Goal: Check status: Check status

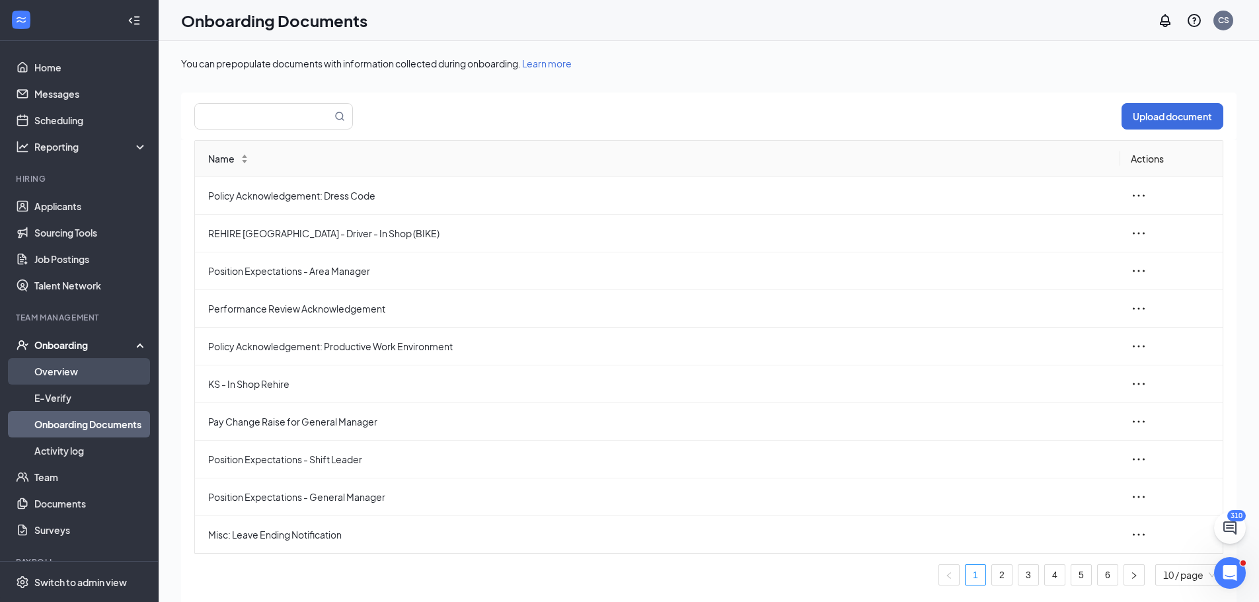
click at [79, 371] on link "Overview" at bounding box center [90, 371] width 113 height 26
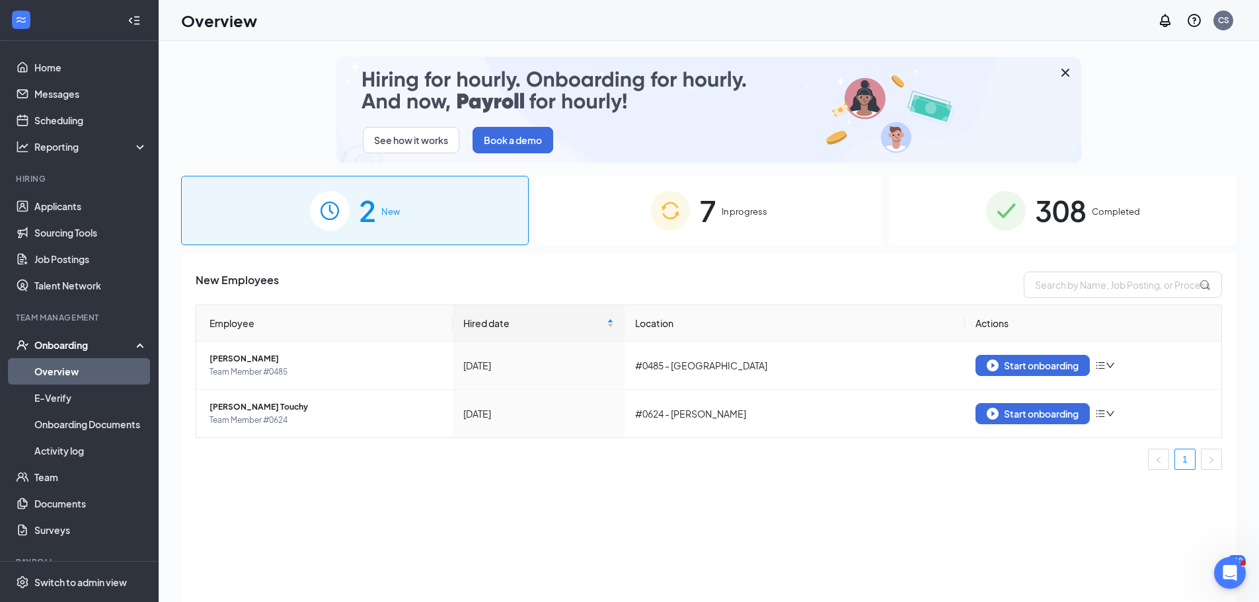
drag, startPoint x: 1072, startPoint y: 203, endPoint x: 1072, endPoint y: 259, distance: 55.5
click at [1072, 204] on span "308" at bounding box center [1061, 211] width 52 height 46
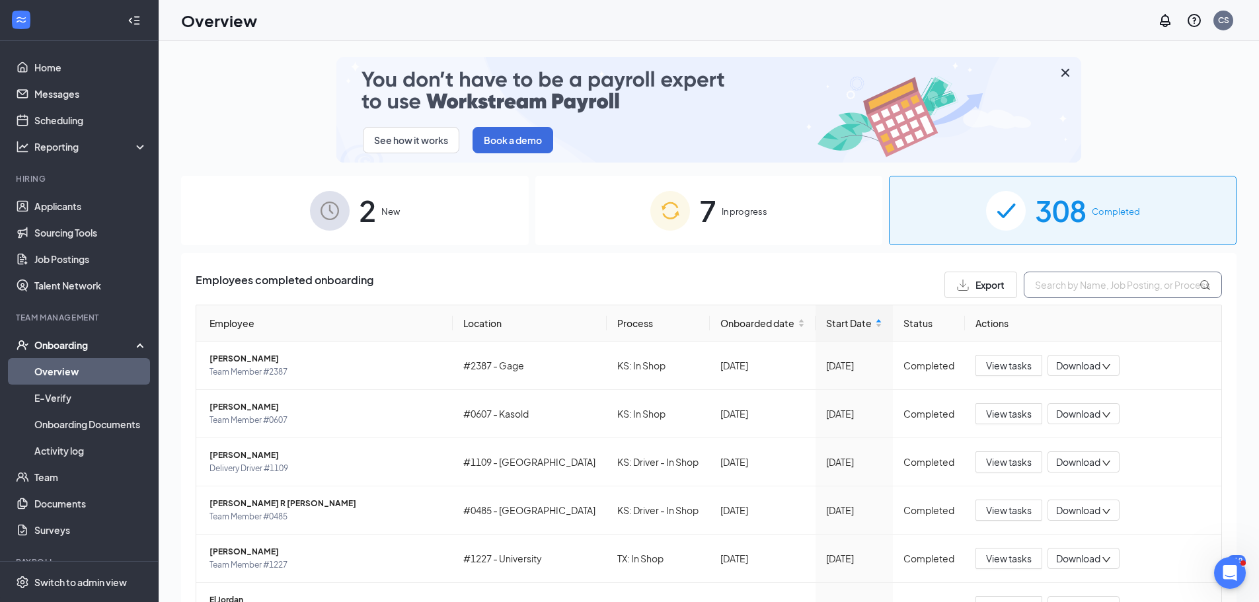
click at [1067, 283] on input "text" at bounding box center [1122, 285] width 198 height 26
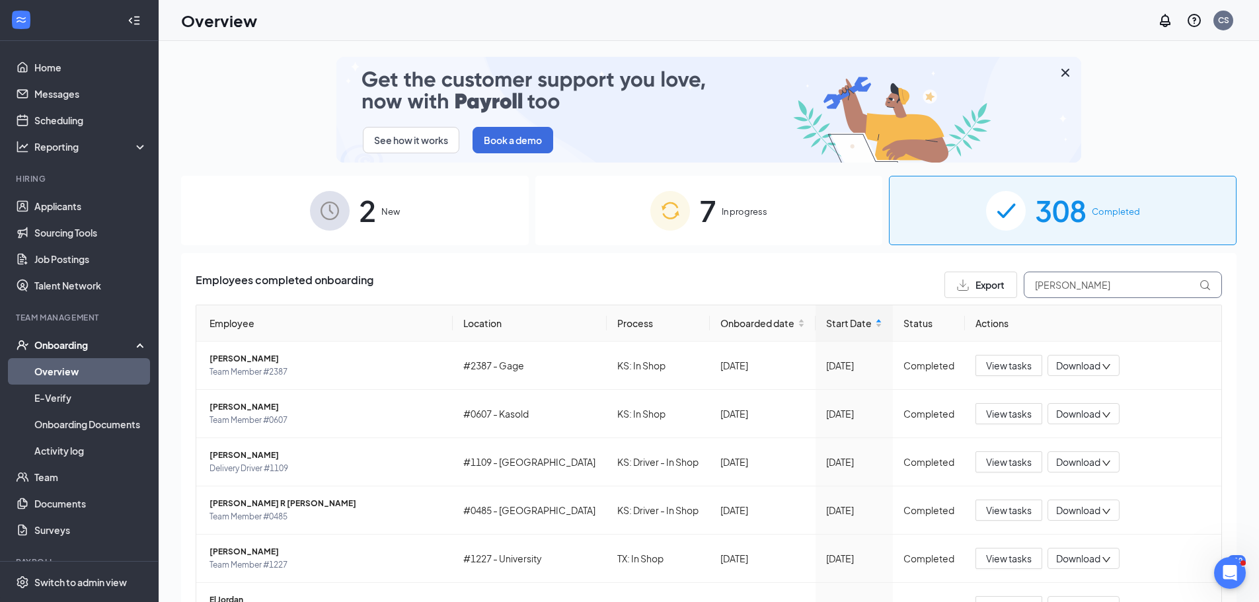
type input "[PERSON_NAME]"
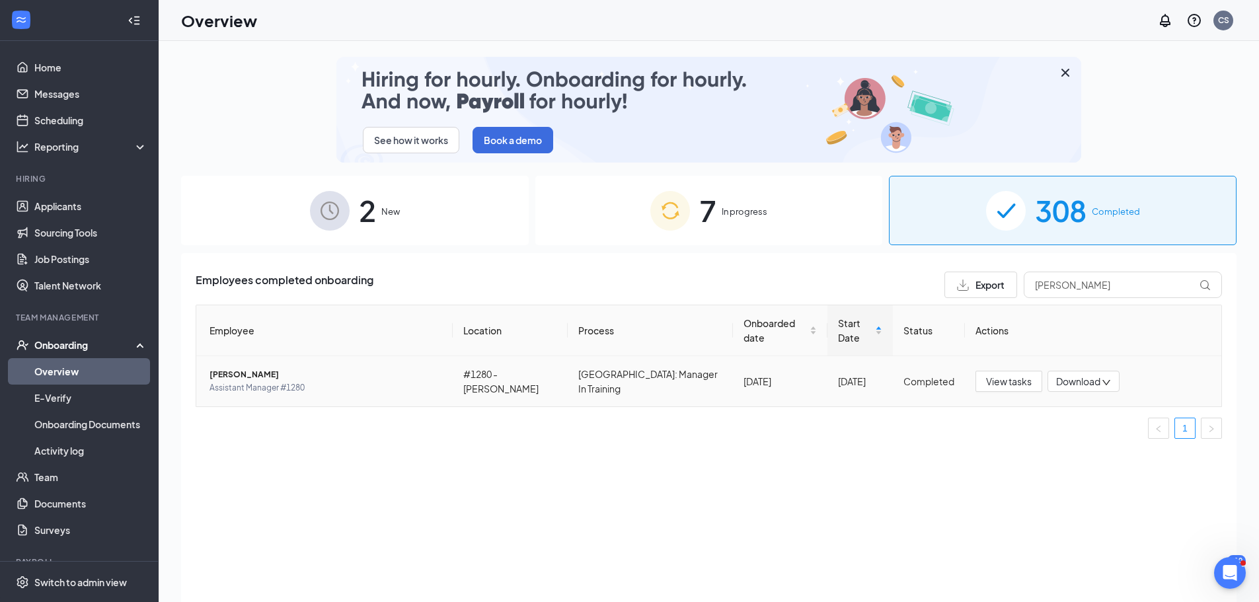
click at [248, 368] on span "[PERSON_NAME]" at bounding box center [325, 374] width 233 height 13
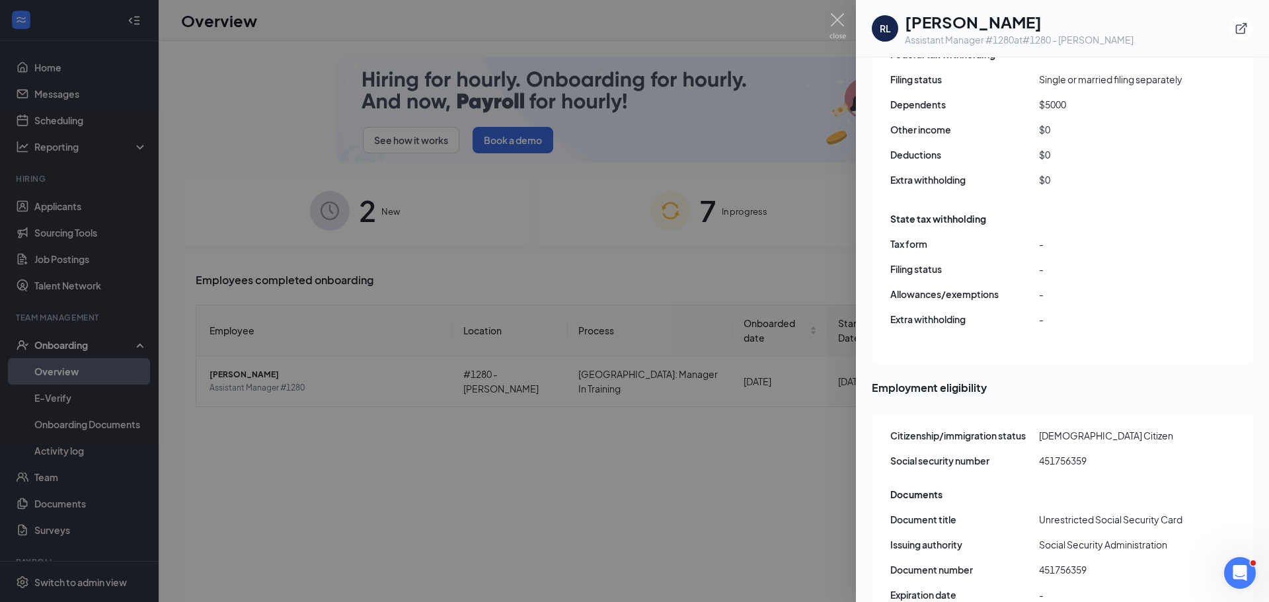
scroll to position [1290, 0]
